Goal: Task Accomplishment & Management: Manage account settings

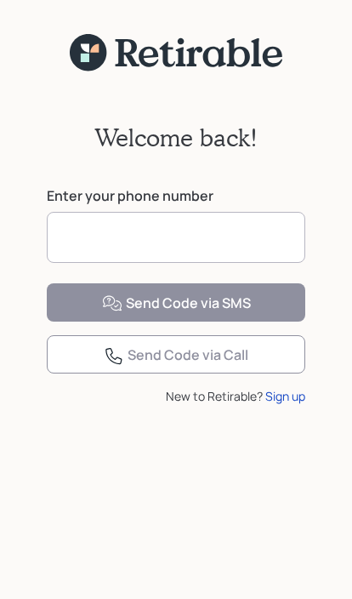
click at [212, 242] on input at bounding box center [176, 237] width 259 height 51
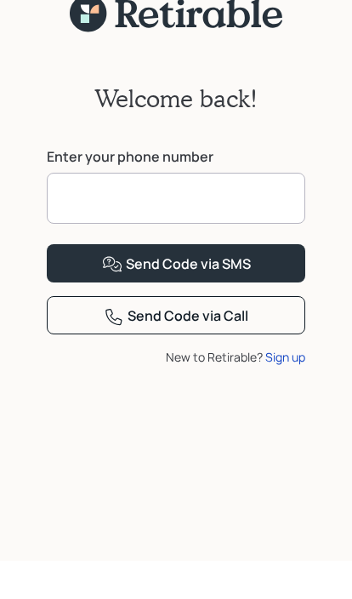
type input "**********"
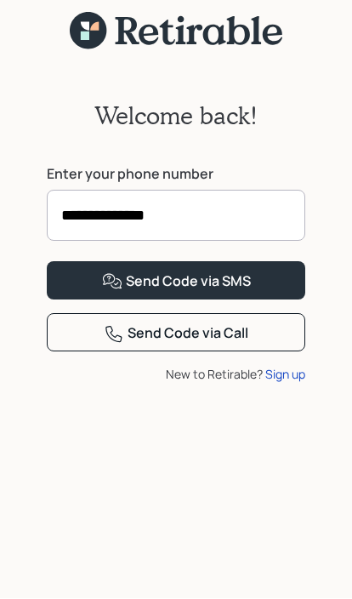
click at [237, 293] on div "Send Code via SMS" at bounding box center [176, 282] width 149 height 20
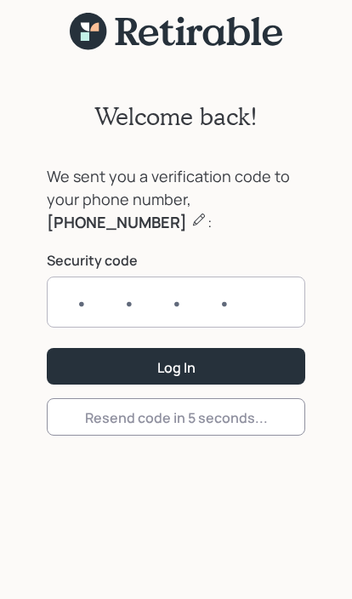
click at [209, 289] on input "text" at bounding box center [176, 302] width 259 height 51
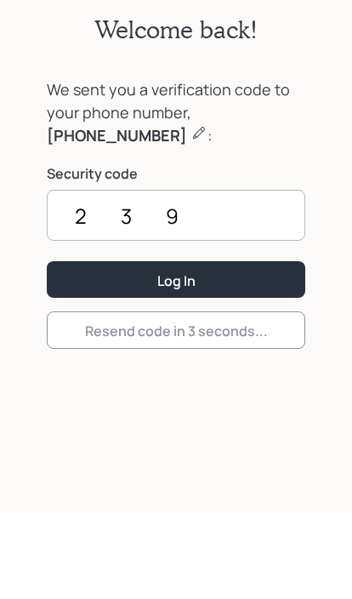
type input "2394"
click at [176, 348] on button "Log In" at bounding box center [176, 366] width 259 height 37
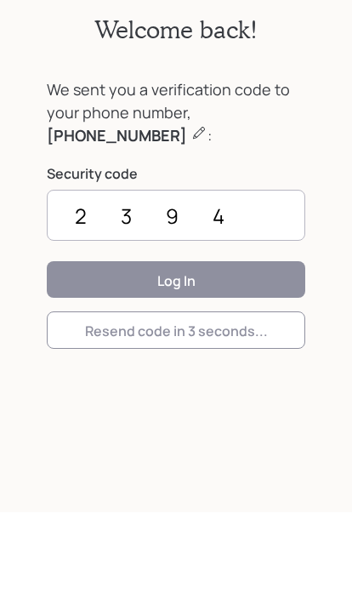
scroll to position [100, 0]
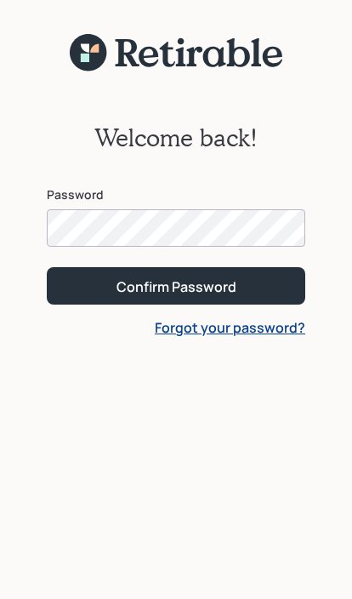
click at [176, 285] on button "Confirm Password" at bounding box center [176, 285] width 259 height 37
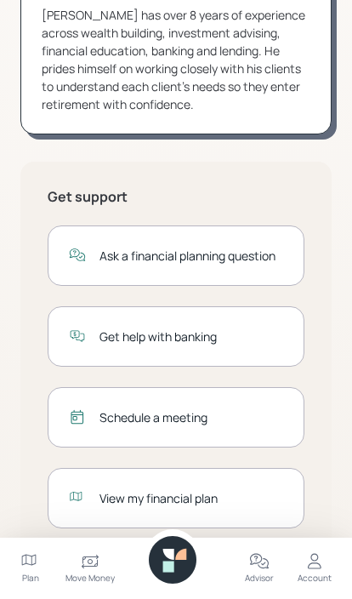
scroll to position [225, 0]
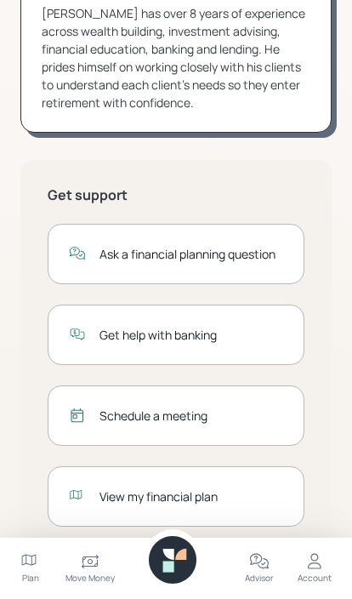
click at [238, 421] on div "Schedule a meeting" at bounding box center [192, 416] width 184 height 18
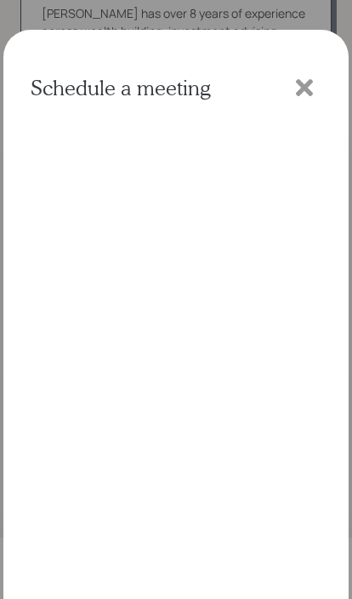
scroll to position [66, 0]
click at [303, 95] on icon at bounding box center [304, 87] width 17 height 17
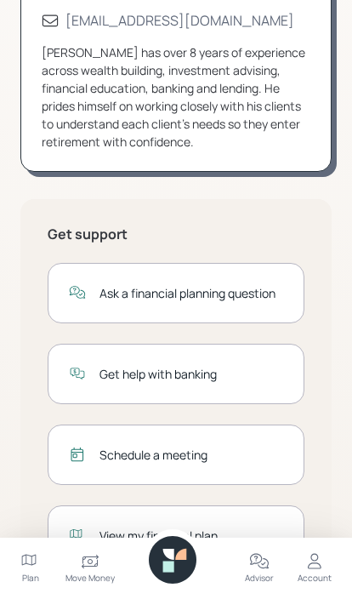
scroll to position [225, 0]
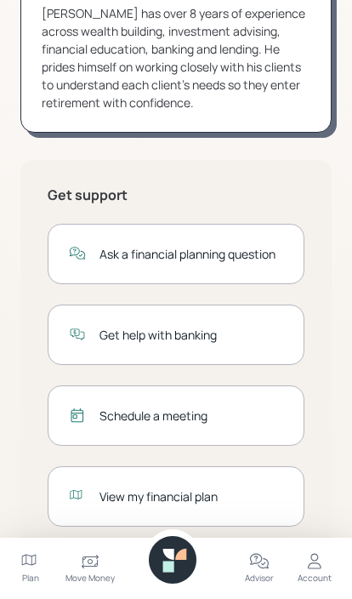
click at [32, 573] on icon at bounding box center [30, 562] width 20 height 20
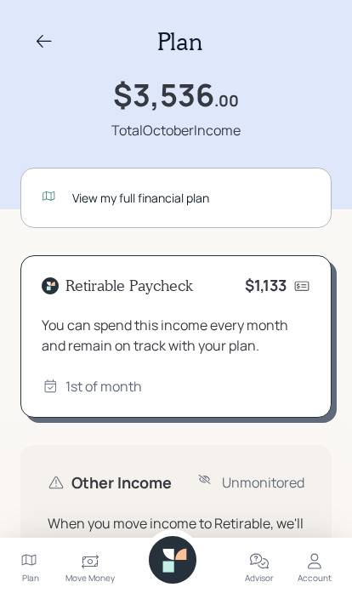
click at [321, 566] on icon at bounding box center [315, 562] width 20 height 20
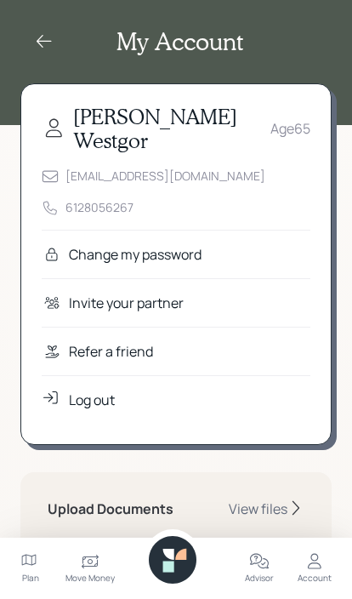
click at [44, 46] on icon at bounding box center [44, 41] width 20 height 20
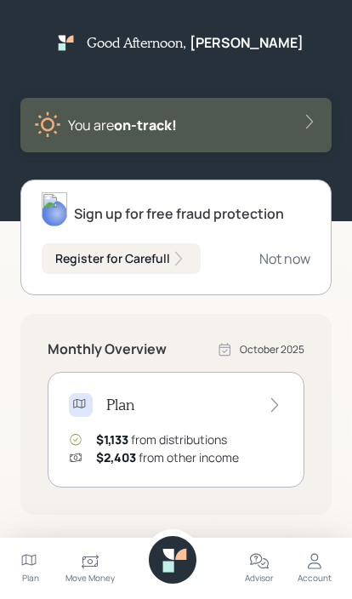
click at [311, 118] on icon at bounding box center [309, 121] width 17 height 17
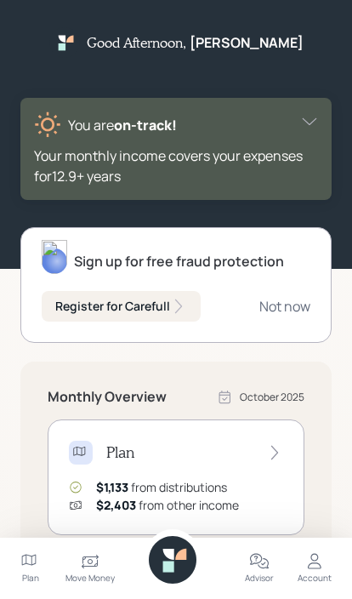
click at [306, 122] on icon at bounding box center [309, 121] width 17 height 17
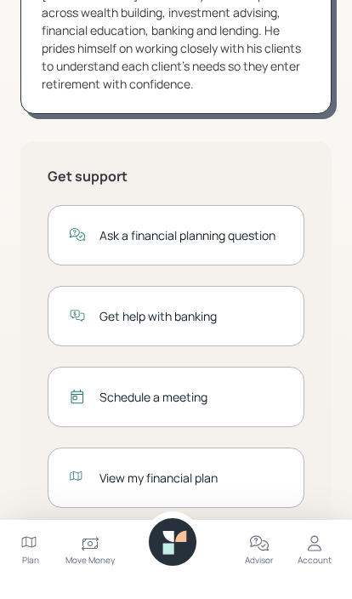
scroll to position [225, 0]
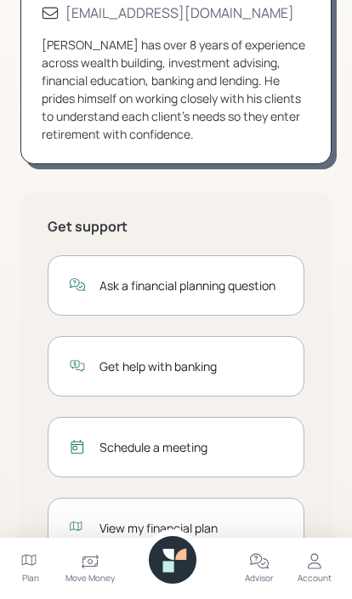
scroll to position [192, 0]
click at [227, 449] on div "Schedule a meeting" at bounding box center [192, 448] width 184 height 18
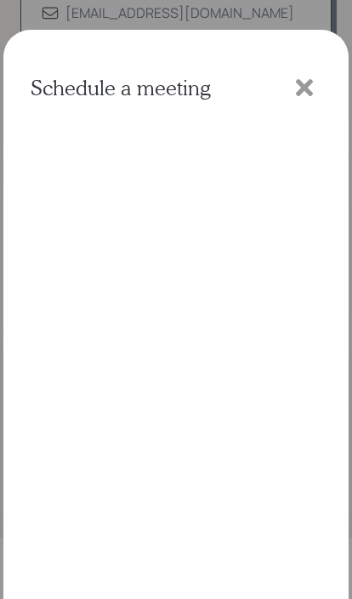
click at [298, 87] on icon at bounding box center [304, 87] width 17 height 17
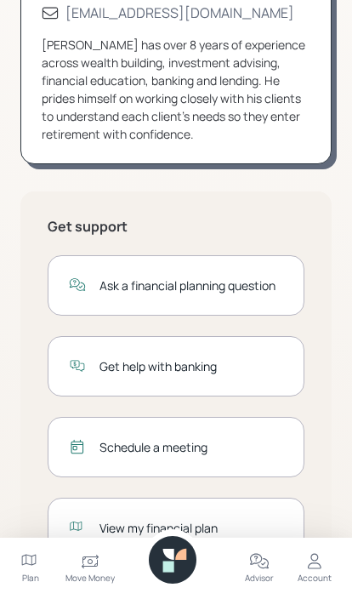
click at [254, 450] on div "Schedule a meeting" at bounding box center [192, 447] width 184 height 18
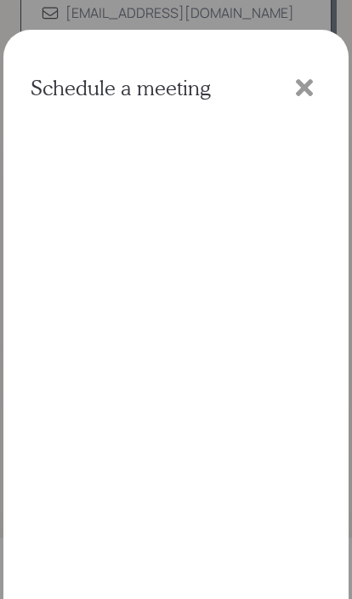
click at [306, 83] on icon at bounding box center [305, 88] width 26 height 26
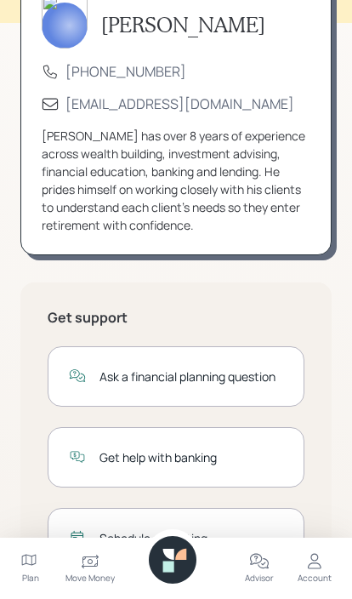
scroll to position [0, 0]
